Goal: Information Seeking & Learning: Learn about a topic

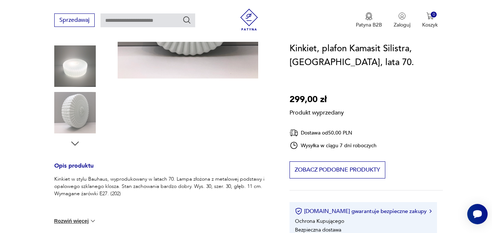
click at [77, 143] on div "Produkt wyprzedany Opis produktu Kinkiet w stylu Bauhaus, wyprodukowany w latac…" at bounding box center [163, 140] width 218 height 405
click at [75, 142] on div "Produkt wyprzedany Opis produktu Kinkiet w stylu Bauhaus, wyprodukowany w latac…" at bounding box center [163, 140] width 218 height 405
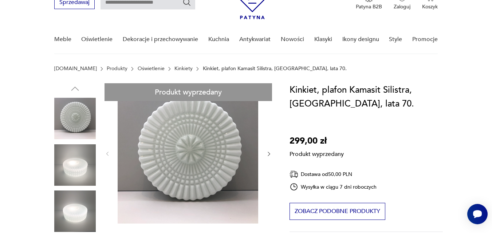
scroll to position [36, 0]
